Goal: Task Accomplishment & Management: Manage account settings

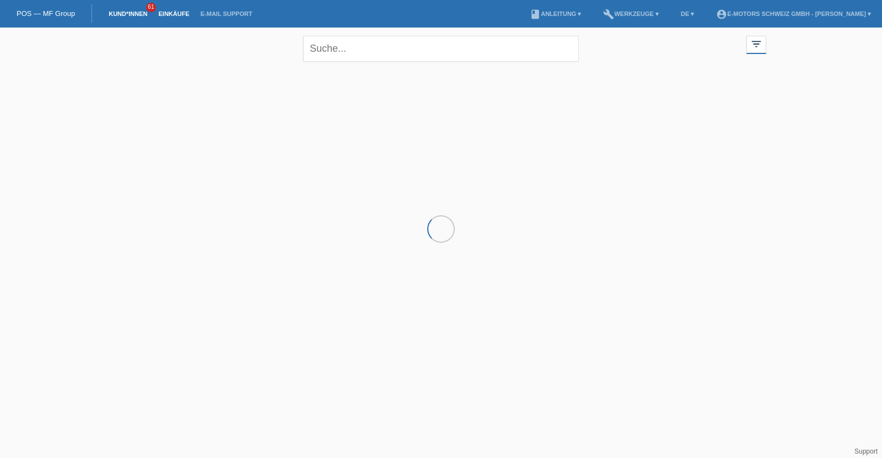
click at [165, 11] on link "Einkäufe" at bounding box center [174, 13] width 42 height 7
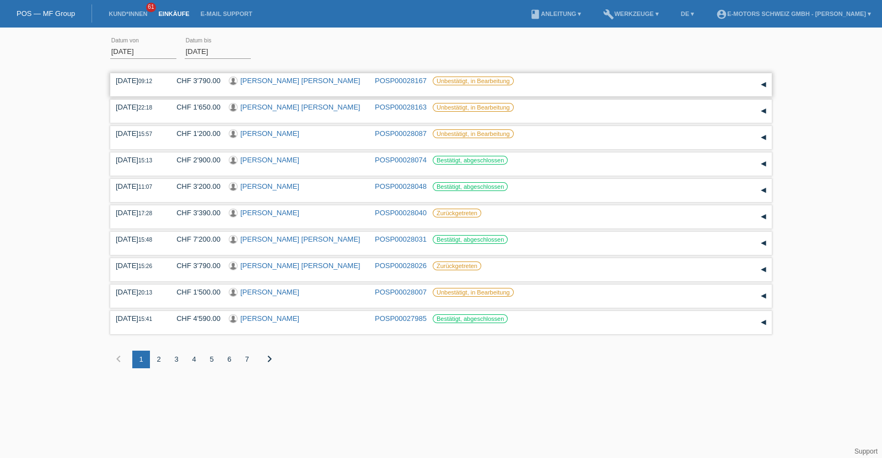
click at [283, 82] on link "[PERSON_NAME] [PERSON_NAME]" at bounding box center [300, 81] width 120 height 8
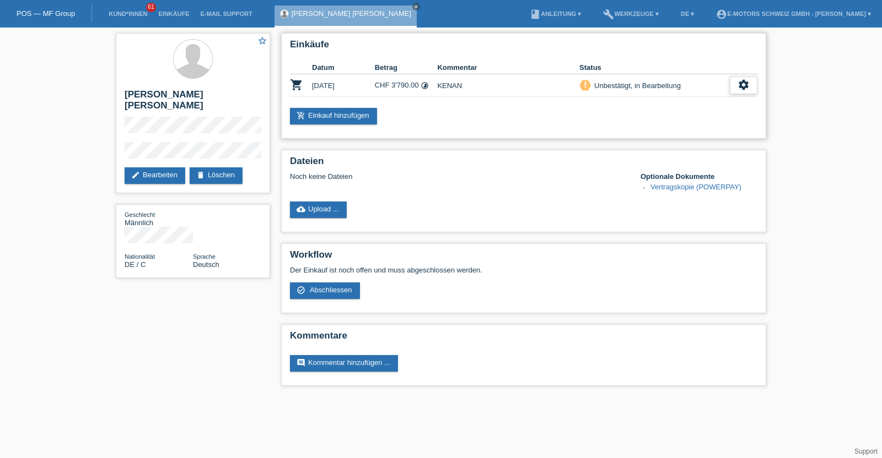
click at [746, 79] on icon "settings" at bounding box center [743, 85] width 12 height 12
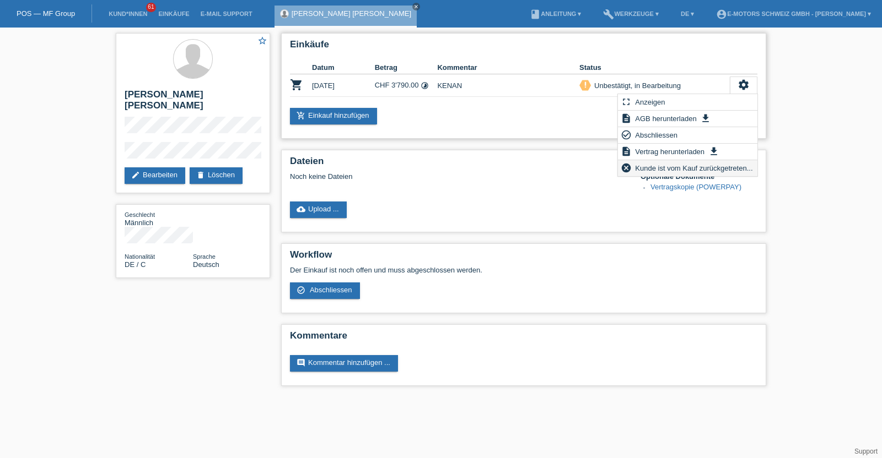
click at [650, 169] on span "Kunde ist vom Kauf zurückgetreten..." at bounding box center [693, 167] width 121 height 13
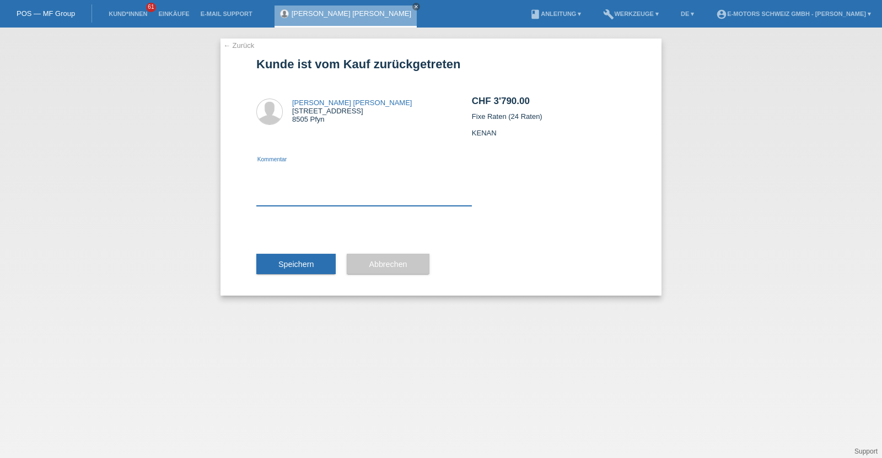
click at [343, 193] on textarea at bounding box center [363, 185] width 215 height 42
type textarea "neu"
click at [304, 261] on span "Speichern" at bounding box center [295, 264] width 35 height 9
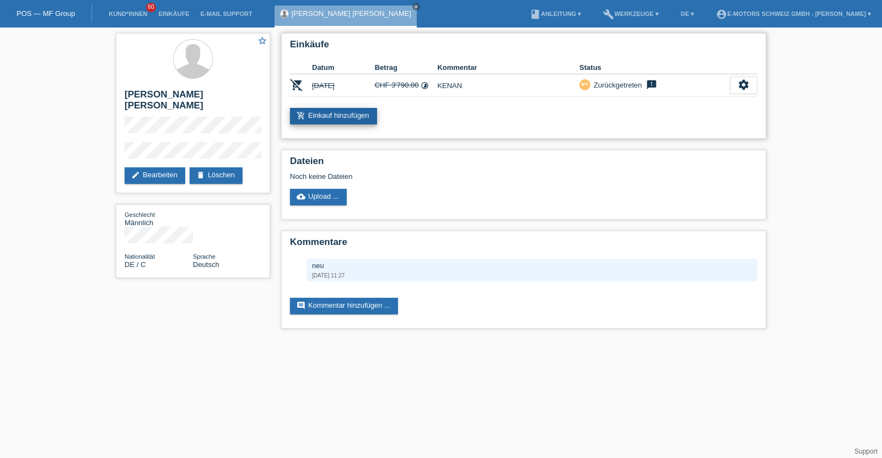
click at [323, 120] on link "add_shopping_cart Einkauf hinzufügen" at bounding box center [333, 116] width 87 height 17
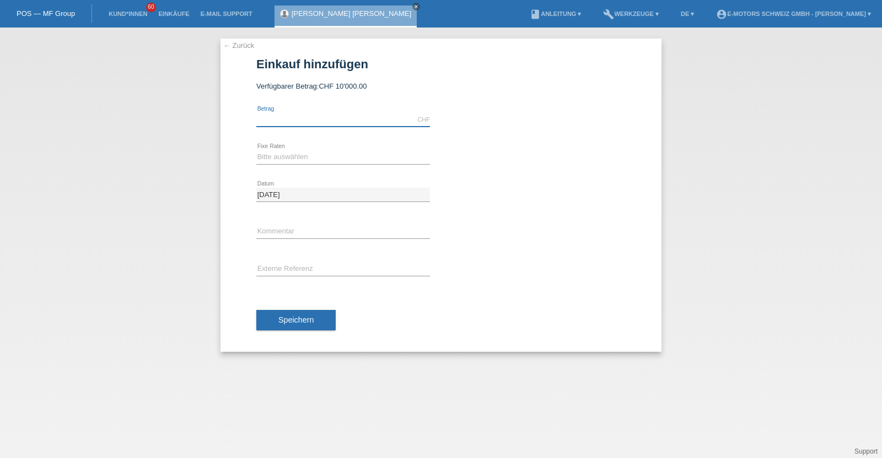
click at [343, 123] on input "text" at bounding box center [343, 120] width 174 height 14
type input "6790.00"
click at [300, 158] on select "Bitte auswählen 12 Raten 24 Raten 36 Raten 48 Raten" at bounding box center [343, 156] width 174 height 13
select select "215"
click at [256, 150] on select "Bitte auswählen 12 Raten 24 Raten 36 Raten 48 Raten" at bounding box center [343, 156] width 174 height 13
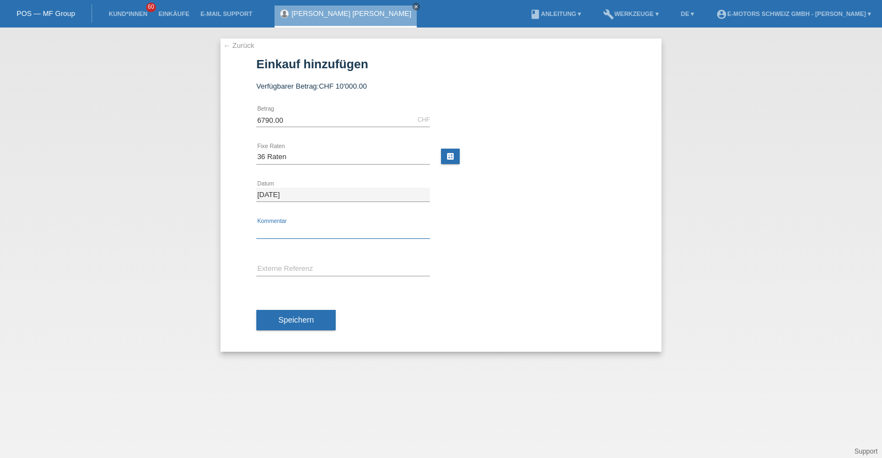
click at [290, 227] on input "text" at bounding box center [343, 232] width 174 height 14
type input "KENAN"
click at [287, 316] on span "Speichern" at bounding box center [295, 320] width 35 height 9
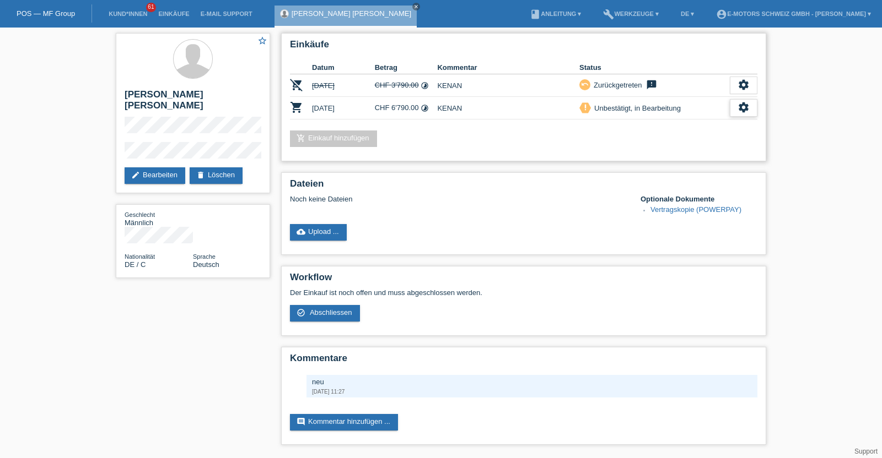
click at [748, 108] on icon "settings" at bounding box center [743, 107] width 12 height 12
click at [748, 110] on icon "settings" at bounding box center [743, 107] width 12 height 12
click at [746, 115] on div "settings" at bounding box center [744, 108] width 28 height 18
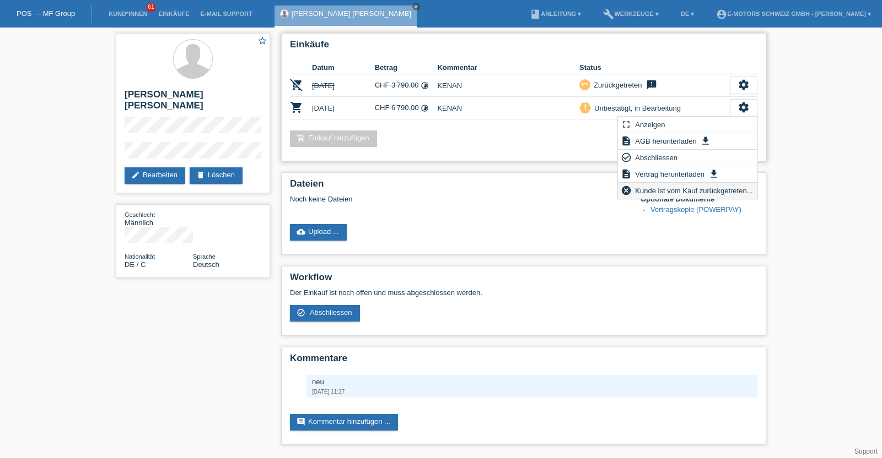
click at [664, 191] on span "Kunde ist vom Kauf zurückgetreten..." at bounding box center [693, 190] width 121 height 13
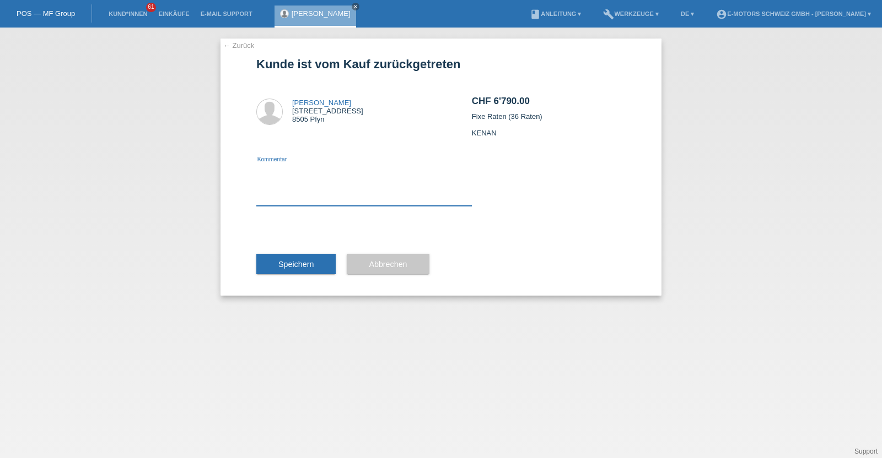
click at [396, 197] on textarea at bounding box center [363, 185] width 215 height 42
type textarea "neu"
click at [305, 258] on button "Speichern" at bounding box center [295, 264] width 79 height 21
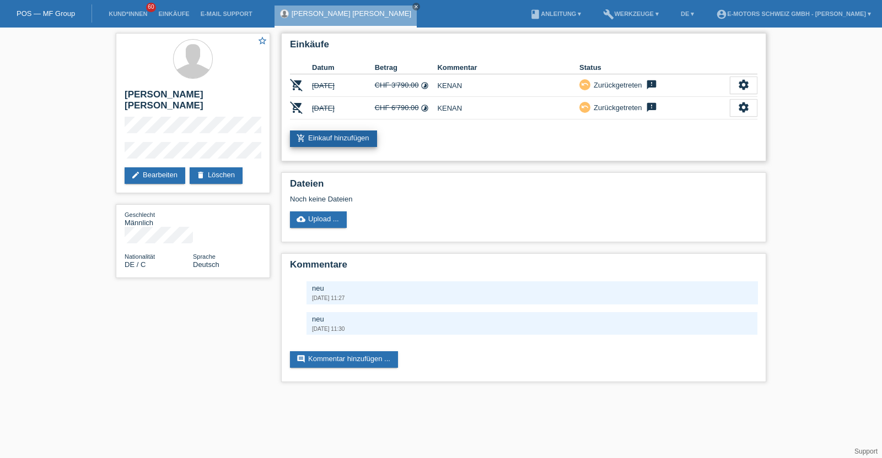
click at [329, 143] on link "add_shopping_cart Einkauf hinzufügen" at bounding box center [333, 139] width 87 height 17
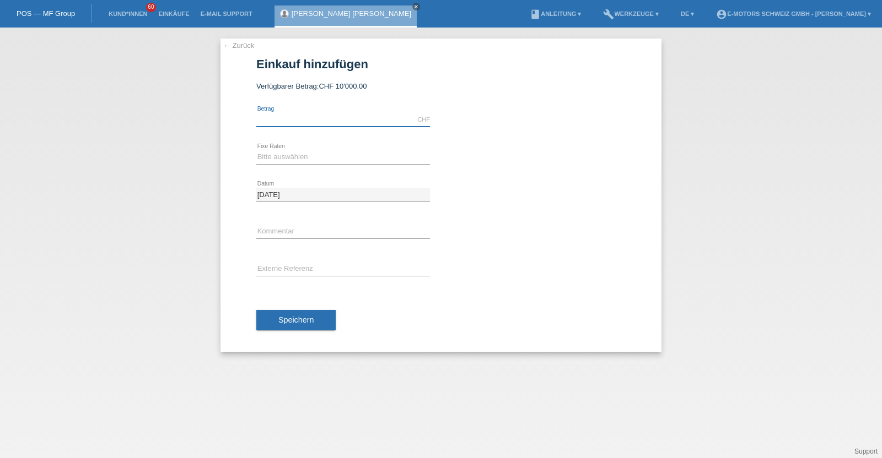
click at [312, 117] on input "text" at bounding box center [343, 120] width 174 height 14
type input "7040.00"
click at [283, 153] on select "Bitte auswählen 12 Raten 24 Raten 36 Raten 48 Raten" at bounding box center [343, 156] width 174 height 13
select select "215"
click at [256, 150] on select "Bitte auswählen 12 Raten 24 Raten 36 Raten 48 Raten" at bounding box center [343, 156] width 174 height 13
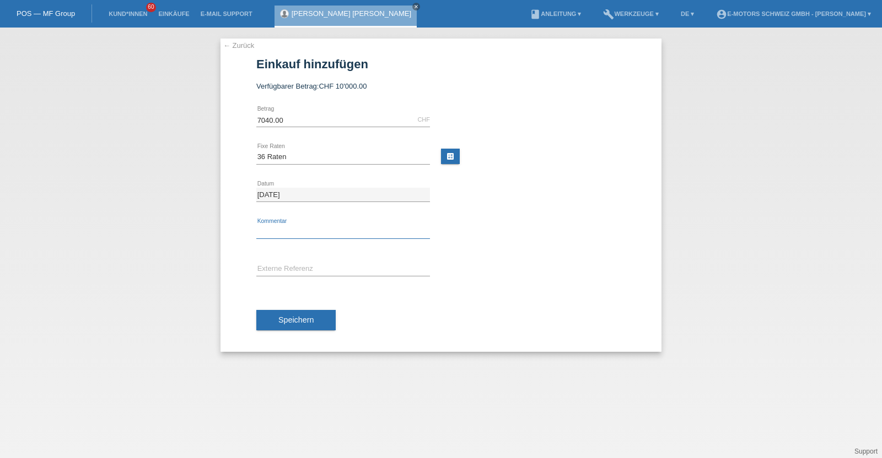
click at [283, 229] on input "text" at bounding box center [343, 232] width 174 height 14
type input "KENAN"
click at [296, 316] on span "Speichern" at bounding box center [295, 320] width 35 height 9
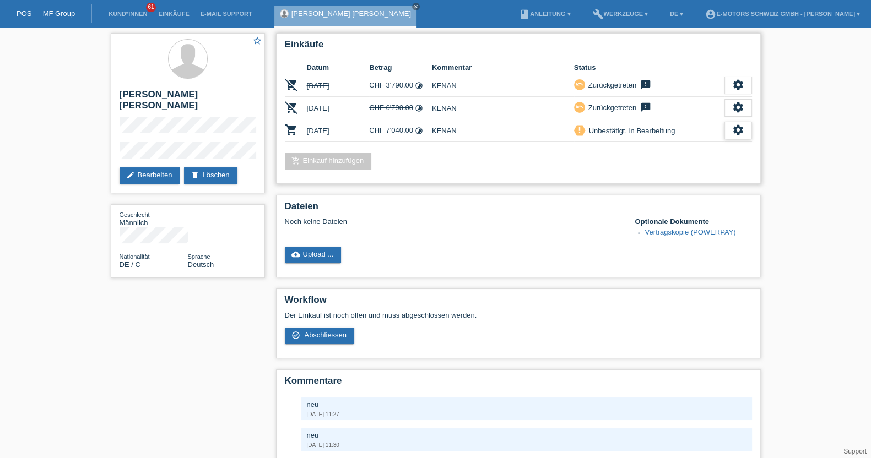
click at [741, 128] on icon "settings" at bounding box center [738, 130] width 12 height 12
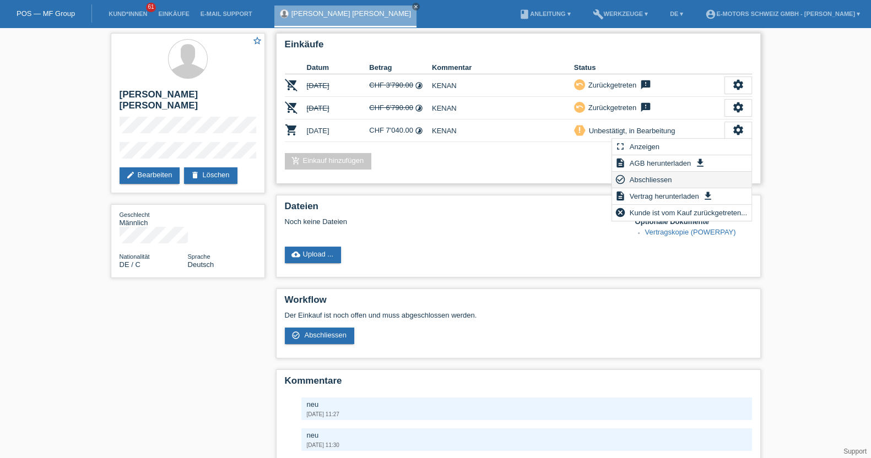
click at [652, 177] on span "Abschliessen" at bounding box center [651, 179] width 46 height 13
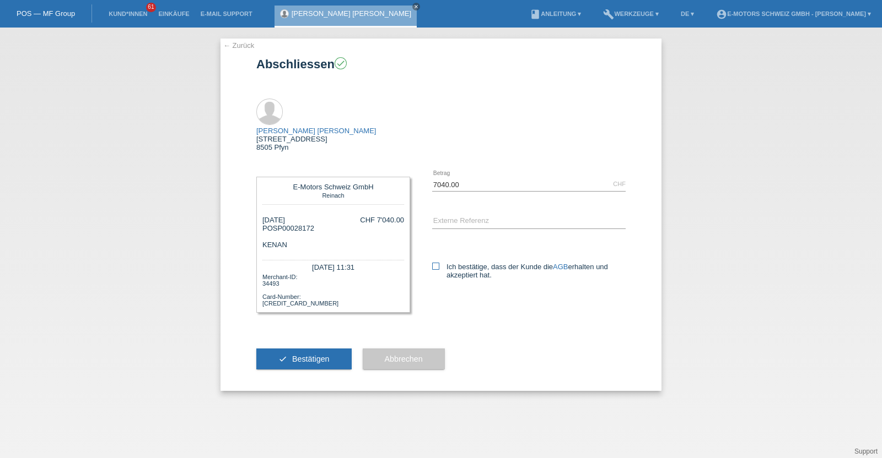
click at [435, 263] on icon at bounding box center [435, 266] width 7 height 7
click at [435, 263] on input "Ich bestätige, dass der Kunde die AGB erhalten und akzeptiert hat." at bounding box center [435, 266] width 7 height 7
checkbox input "true"
click at [282, 349] on button "check Bestätigen" at bounding box center [303, 359] width 95 height 21
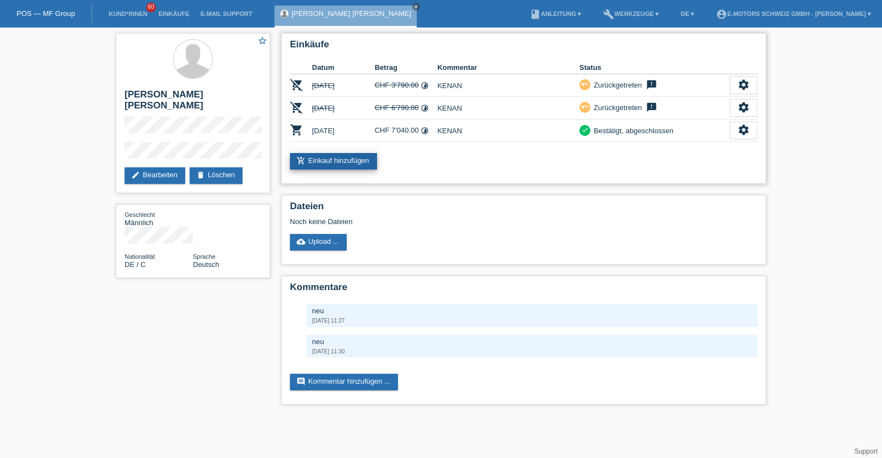
click at [314, 164] on link "add_shopping_cart Einkauf hinzufügen" at bounding box center [333, 161] width 87 height 17
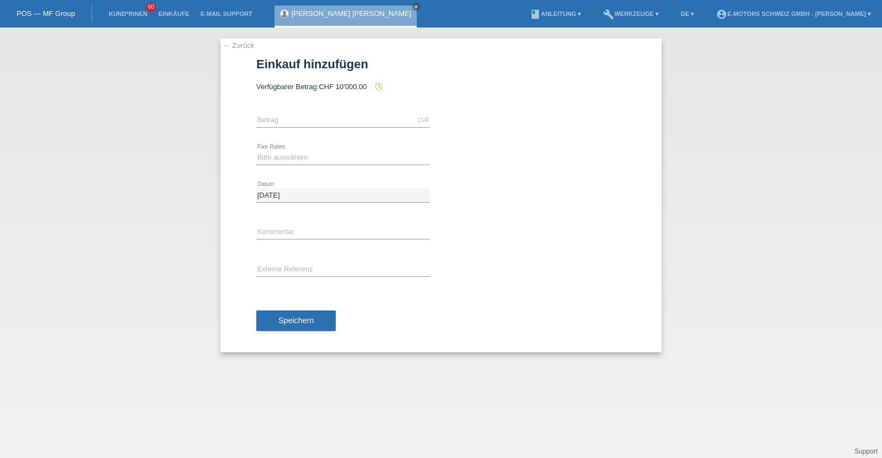
click at [321, 14] on link "[PERSON_NAME] [PERSON_NAME]" at bounding box center [351, 13] width 120 height 8
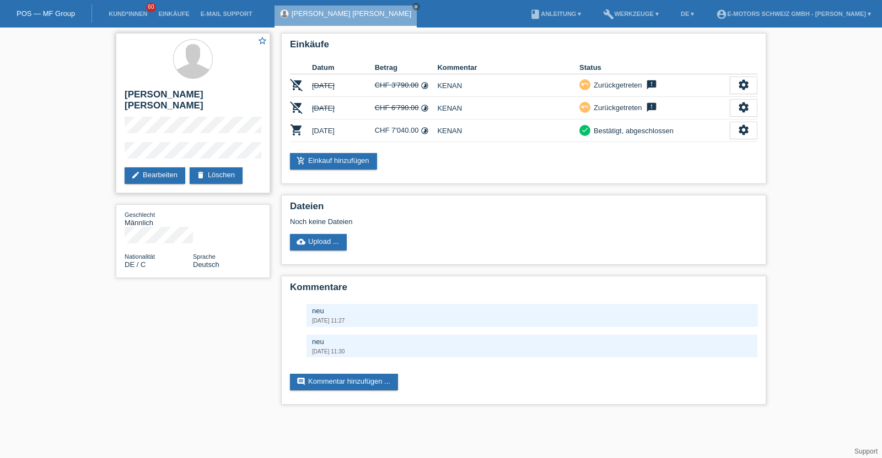
click at [129, 94] on h2 "[PERSON_NAME] [PERSON_NAME]" at bounding box center [193, 103] width 137 height 28
drag, startPoint x: 129, startPoint y: 94, endPoint x: 180, endPoint y: 99, distance: 50.3
click at [180, 99] on h2 "[PERSON_NAME] [PERSON_NAME]" at bounding box center [193, 103] width 137 height 28
copy h2 "[PERSON_NAME] [PERSON_NAME]"
click at [144, 123] on div "star_border [PERSON_NAME] [PERSON_NAME] edit Bearbeiten delete Löschen" at bounding box center [193, 113] width 154 height 160
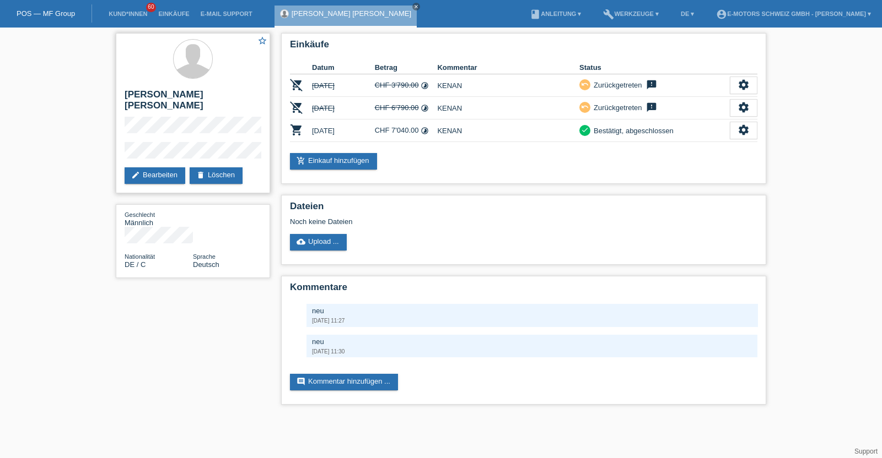
drag, startPoint x: 185, startPoint y: 128, endPoint x: 117, endPoint y: 137, distance: 69.0
click at [117, 137] on div "star_border [PERSON_NAME] [PERSON_NAME] edit Bearbeiten delete Löschen" at bounding box center [193, 113] width 154 height 160
click at [207, 147] on div "star_border [PERSON_NAME] [PERSON_NAME] edit Bearbeiten delete Löschen" at bounding box center [193, 113] width 154 height 160
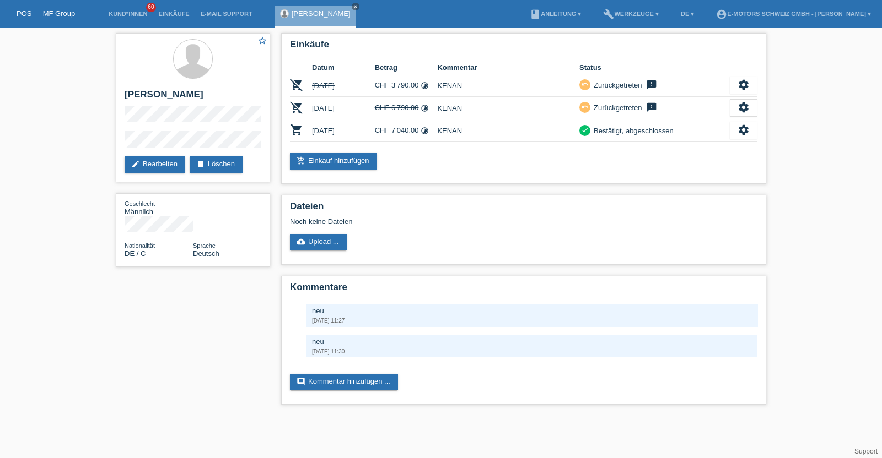
click at [419, 416] on html "POS — MF Group Kund*innen 60 Einkäufe E-Mail Support [PERSON_NAME] close" at bounding box center [441, 208] width 882 height 416
click at [731, 416] on html "POS — MF Group Kund*innen 60 Einkäufe E-Mail Support [PERSON_NAME] close" at bounding box center [441, 208] width 882 height 416
click at [130, 92] on h2 "[PERSON_NAME]" at bounding box center [193, 97] width 137 height 17
drag, startPoint x: 130, startPoint y: 92, endPoint x: 182, endPoint y: 90, distance: 51.8
click at [182, 90] on h2 "[PERSON_NAME]" at bounding box center [193, 97] width 137 height 17
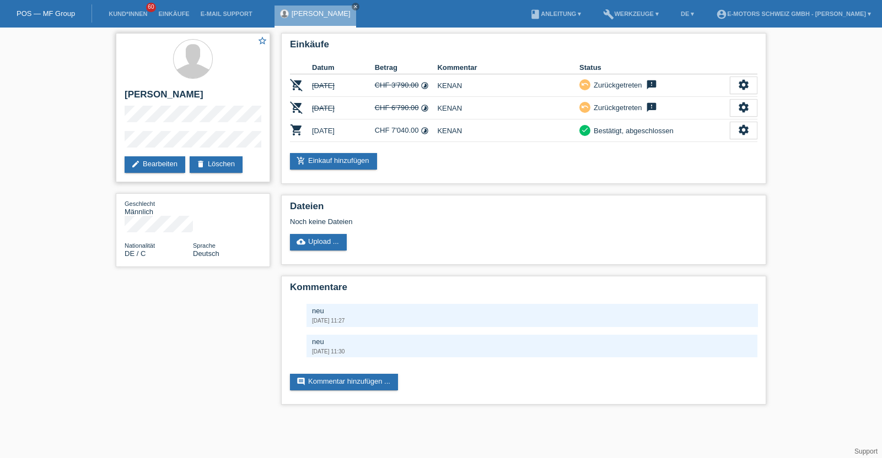
copy h2 "[PERSON_NAME]"
click at [480, 151] on div "Einkäufe Datum Betrag Kommentar Status remove_shopping_cart [DATE] CHF 3'790.00…" at bounding box center [523, 108] width 485 height 151
click at [738, 130] on icon "settings" at bounding box center [743, 130] width 12 height 12
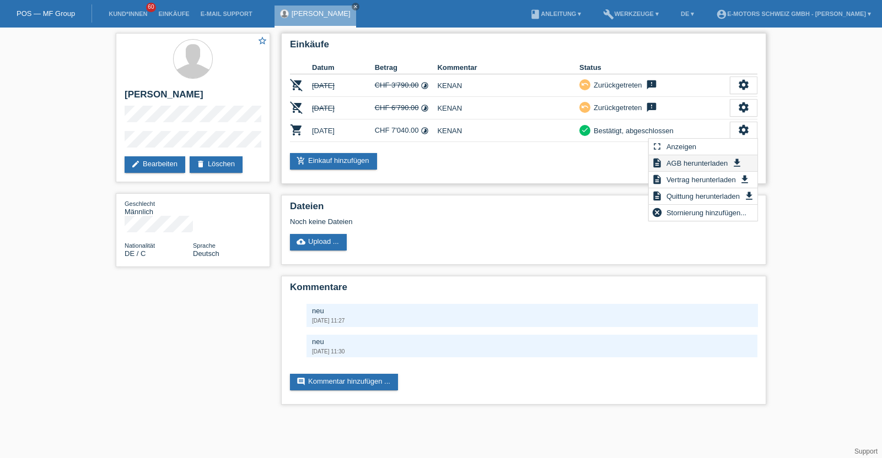
click at [700, 161] on span "AGB herunterladen" at bounding box center [696, 162] width 64 height 13
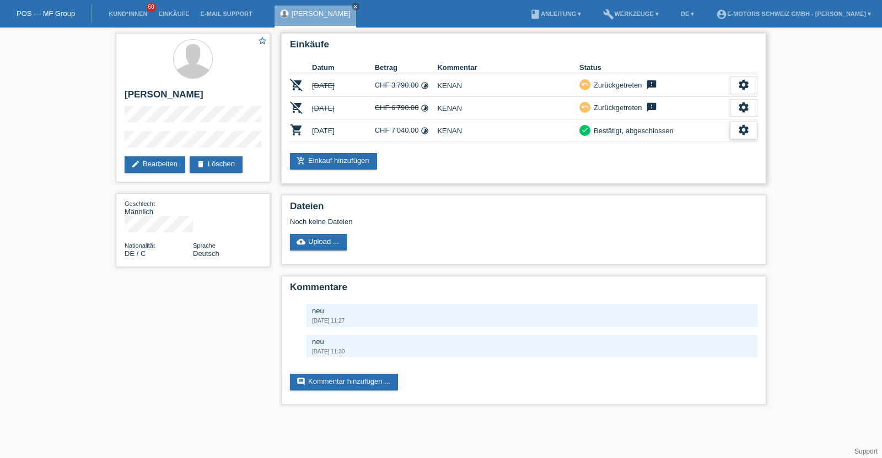
click at [745, 127] on icon "settings" at bounding box center [743, 130] width 12 height 12
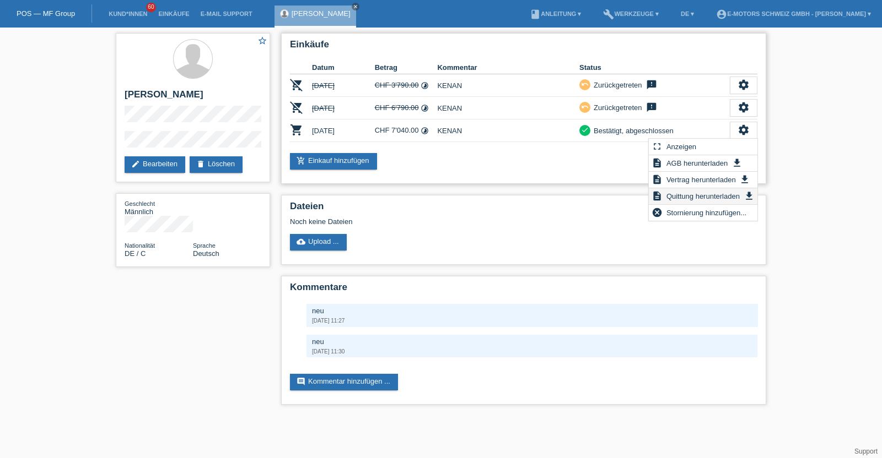
click at [701, 193] on span "Quittung herunterladen" at bounding box center [702, 196] width 77 height 13
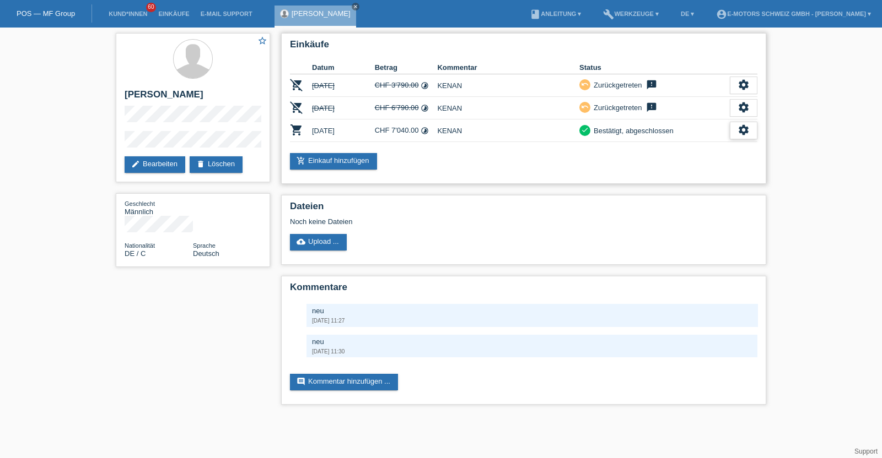
click at [742, 131] on icon "settings" at bounding box center [743, 130] width 12 height 12
click at [625, 230] on div "Dateien Noch keine Dateien cloud_upload Upload ..." at bounding box center [523, 230] width 485 height 70
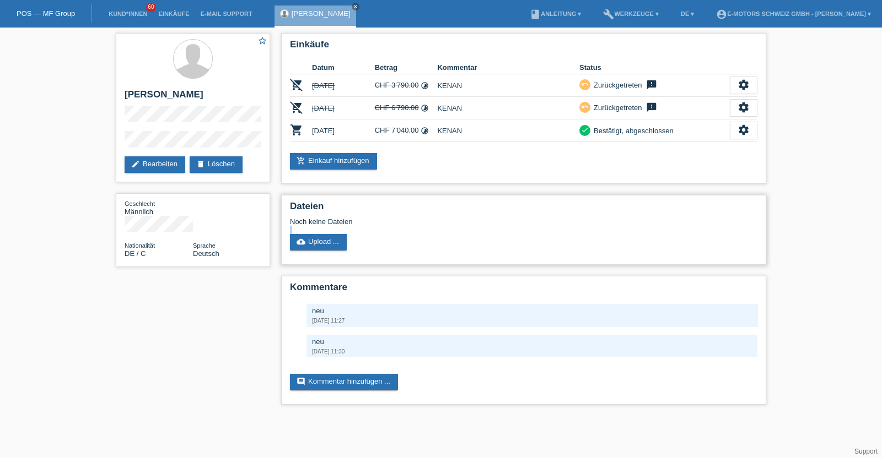
click at [625, 230] on div "Dateien Noch keine Dateien cloud_upload Upload ..." at bounding box center [523, 230] width 485 height 70
drag, startPoint x: 625, startPoint y: 230, endPoint x: 661, endPoint y: 246, distance: 38.9
click at [661, 246] on div "Dateien Noch keine Dateien cloud_upload Upload ..." at bounding box center [523, 230] width 485 height 70
click at [682, 246] on div "cloud_upload Upload ..." at bounding box center [523, 242] width 467 height 17
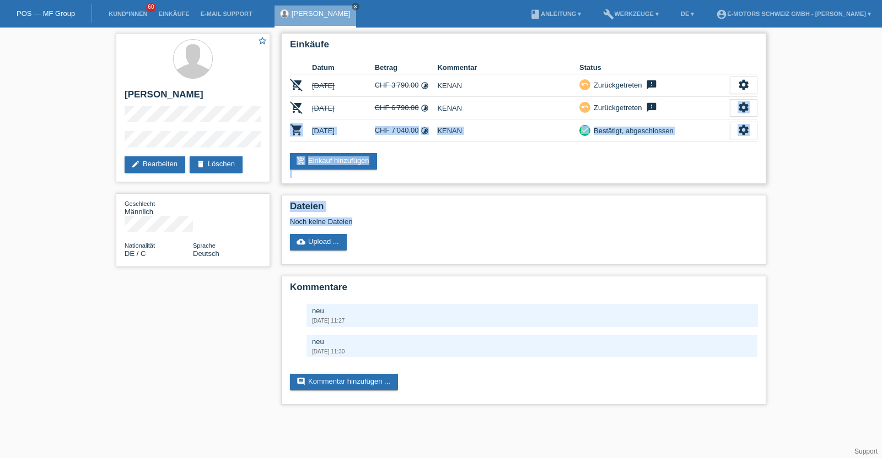
drag, startPoint x: 711, startPoint y: 218, endPoint x: 694, endPoint y: 99, distance: 120.2
click at [694, 99] on div "Einkäufe Datum Betrag Kommentar Status remove_shopping_cart [DATE] CHF 3'790.00…" at bounding box center [523, 222] width 496 height 388
click at [701, 142] on div "Einkäufe Datum Betrag Kommentar Status remove_shopping_cart [DATE] CHF 3'790.00…" at bounding box center [523, 108] width 485 height 151
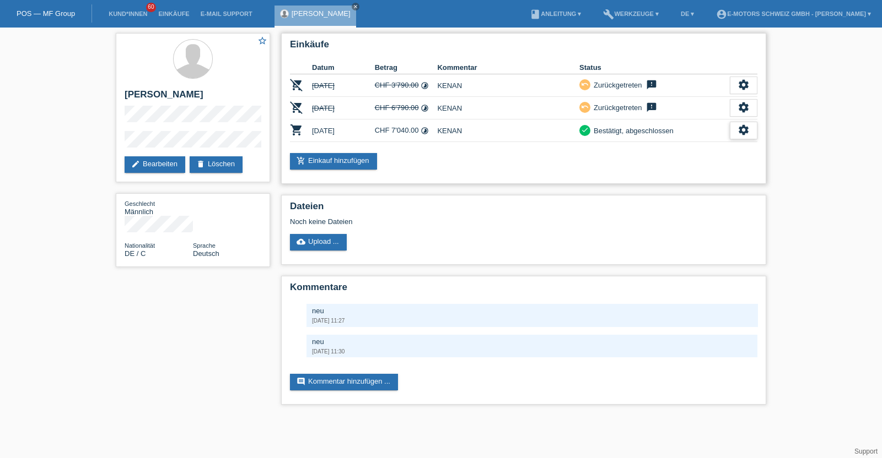
click at [741, 134] on icon "settings" at bounding box center [743, 130] width 12 height 12
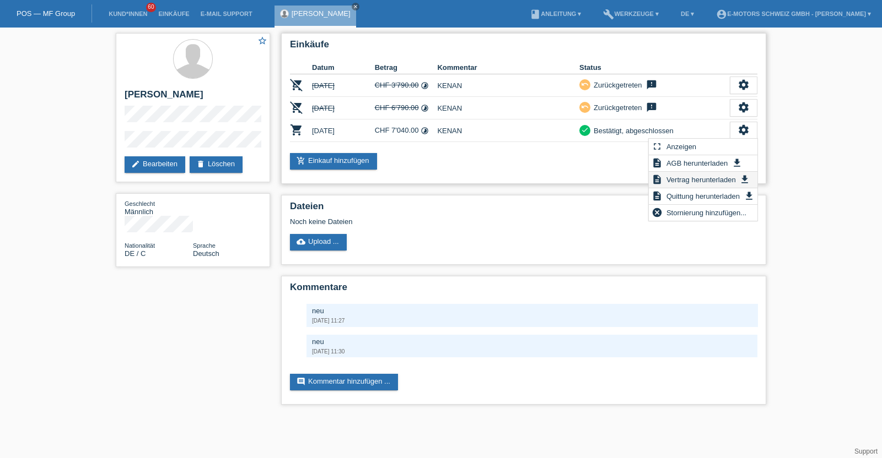
click at [683, 176] on span "Vertrag herunterladen" at bounding box center [700, 179] width 73 height 13
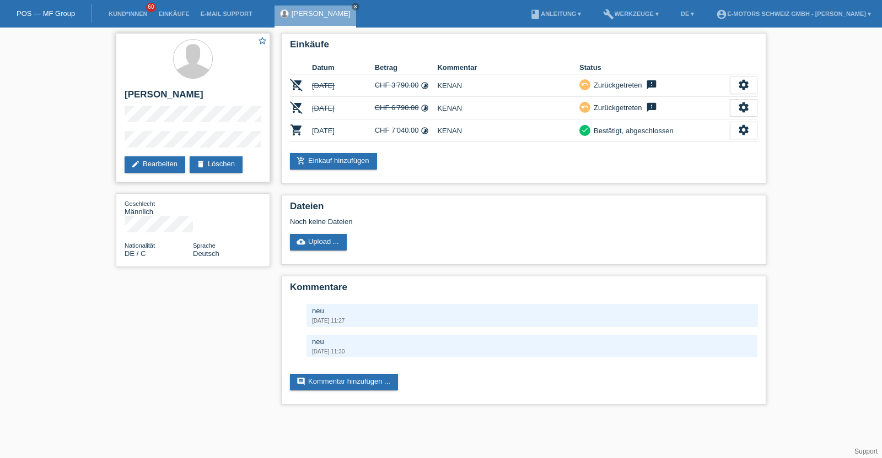
click at [129, 94] on h2 "[PERSON_NAME]" at bounding box center [193, 97] width 137 height 17
drag, startPoint x: 129, startPoint y: 94, endPoint x: 212, endPoint y: 99, distance: 83.3
click at [212, 99] on h2 "[PERSON_NAME]" at bounding box center [193, 97] width 137 height 17
copy div "[PERSON_NAME]"
